Goal: Transaction & Acquisition: Purchase product/service

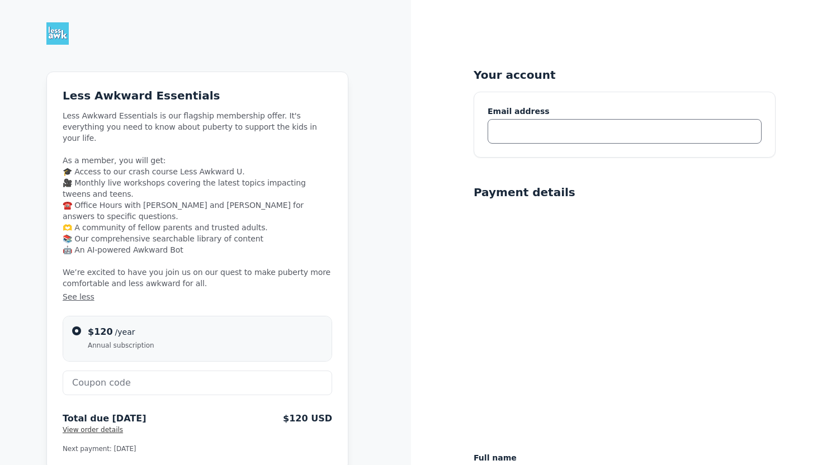
click at [516, 131] on input "text" at bounding box center [624, 131] width 274 height 25
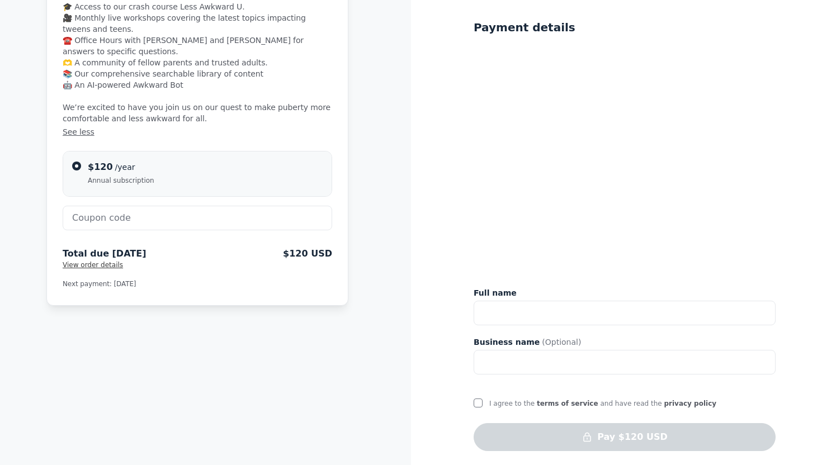
scroll to position [168, 0]
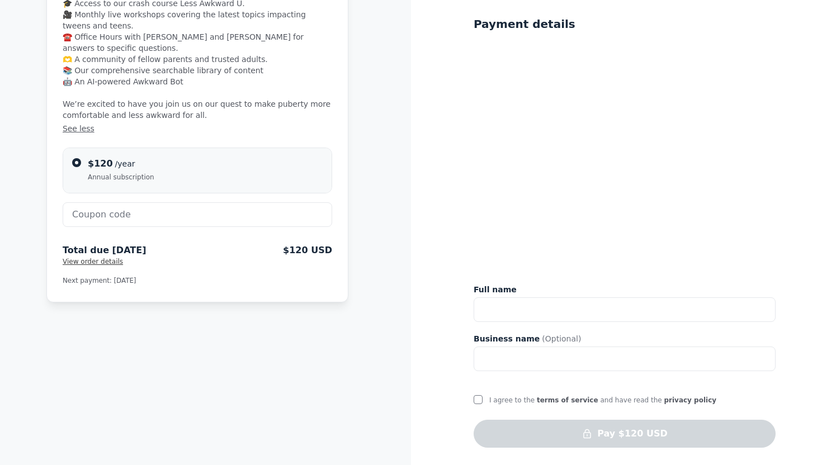
type input "lduel19@gmail"
click at [190, 202] on input "text" at bounding box center [197, 214] width 269 height 25
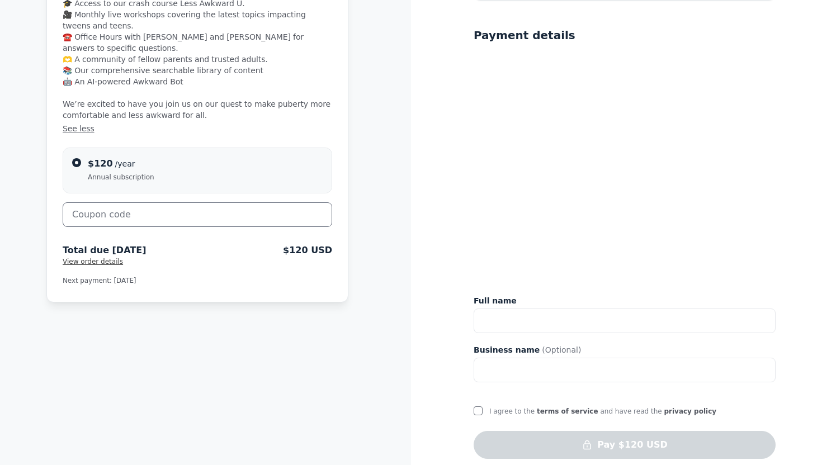
paste input "BERKLEYTEACHERS"
type input "BERKLEYTEACHERS"
click at [304, 208] on span "Apply" at bounding box center [307, 213] width 22 height 11
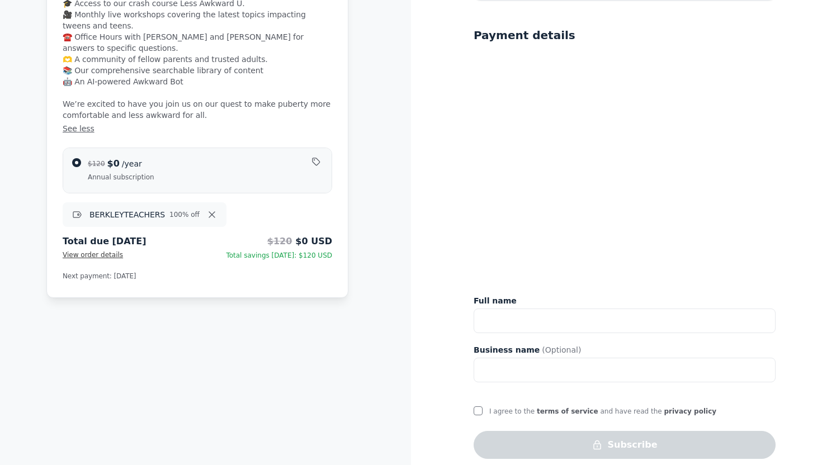
click at [209, 208] on icon "button" at bounding box center [211, 214] width 11 height 13
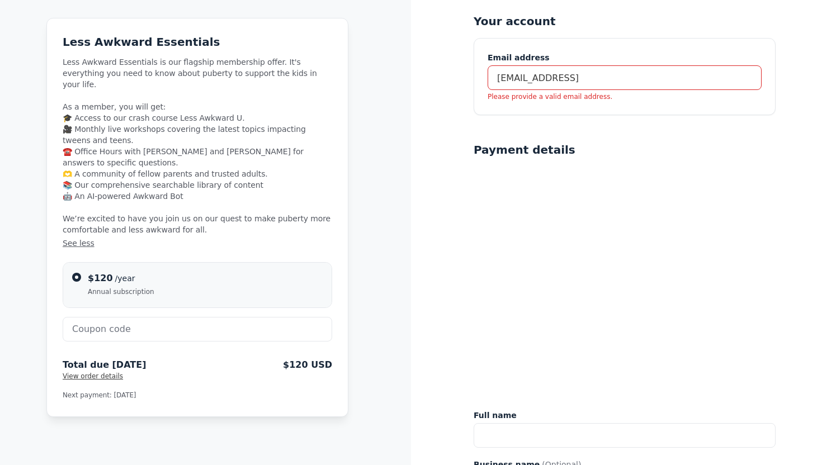
scroll to position [56, 0]
